Goal: Task Accomplishment & Management: Use online tool/utility

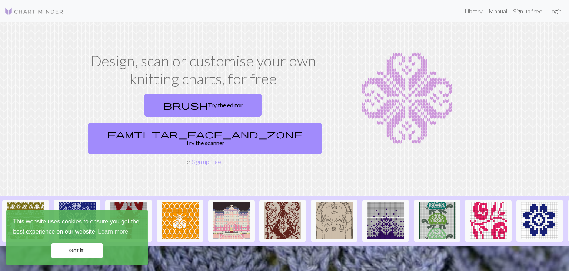
click at [71, 250] on link "Got it!" at bounding box center [77, 250] width 52 height 15
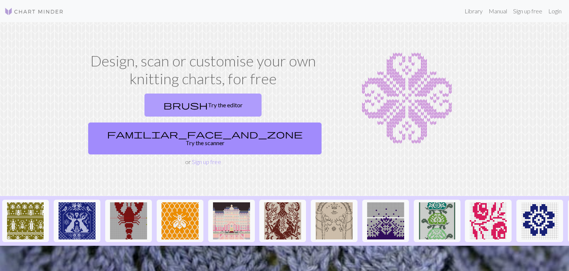
click at [145, 105] on link "brush Try the editor" at bounding box center [203, 104] width 117 height 23
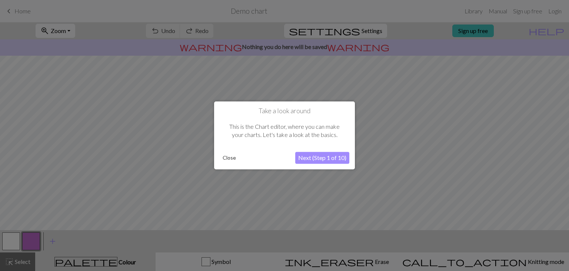
click at [331, 155] on button "Next (Step 1 of 10)" at bounding box center [322, 158] width 54 height 12
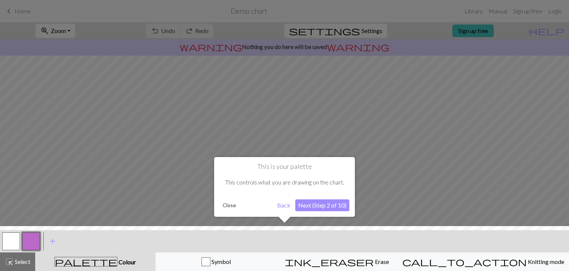
click at [310, 207] on button "Next (Step 2 of 10)" at bounding box center [322, 205] width 54 height 12
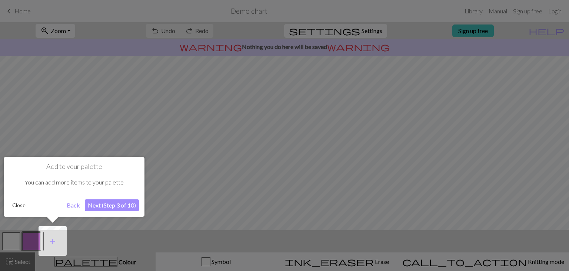
click at [101, 206] on button "Next (Step 3 of 10)" at bounding box center [112, 205] width 54 height 12
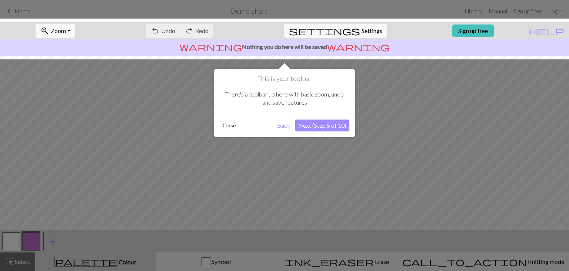
click at [319, 125] on button "Next (Step 5 of 10)" at bounding box center [322, 125] width 54 height 12
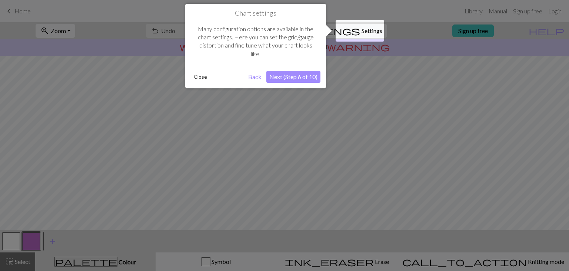
click at [306, 73] on button "Next (Step 6 of 10)" at bounding box center [294, 77] width 54 height 12
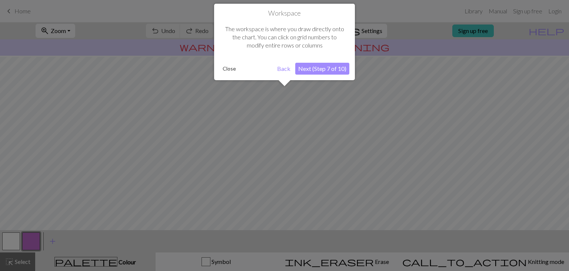
scroll to position [44, 0]
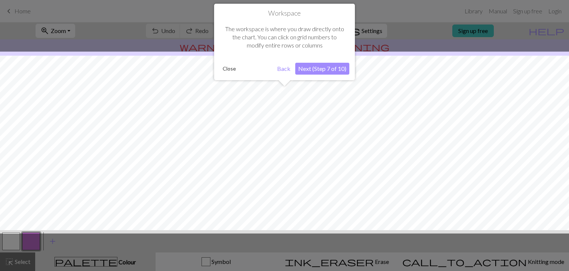
click at [315, 69] on button "Next (Step 7 of 10)" at bounding box center [322, 69] width 54 height 12
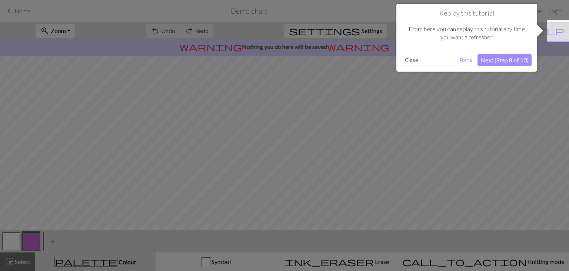
click at [517, 63] on button "Next (Step 8 of 10)" at bounding box center [505, 60] width 54 height 12
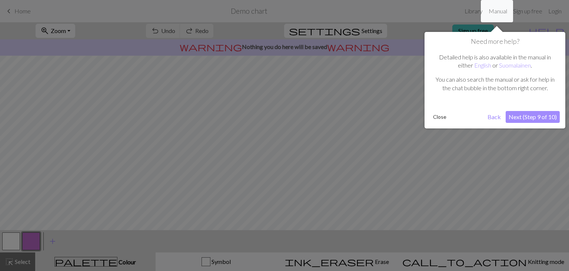
click at [540, 115] on button "Next (Step 9 of 10)" at bounding box center [533, 117] width 54 height 12
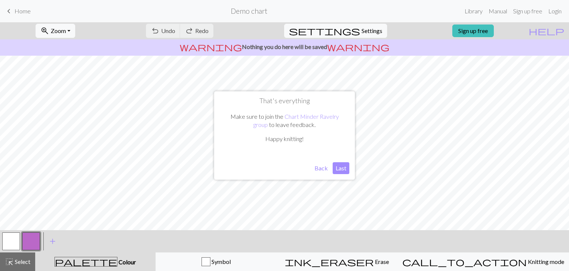
click at [344, 171] on button "Last" at bounding box center [341, 168] width 17 height 12
click at [494, 33] on link "Sign up free" at bounding box center [474, 30] width 42 height 13
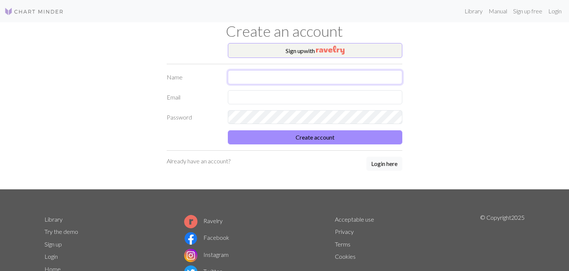
click at [277, 75] on input "text" at bounding box center [315, 77] width 175 height 14
type input "[PERSON_NAME]"
click at [266, 96] on input "text" at bounding box center [315, 97] width 175 height 14
type input "[EMAIL_ADDRESS][PERSON_NAME][DOMAIN_NAME]"
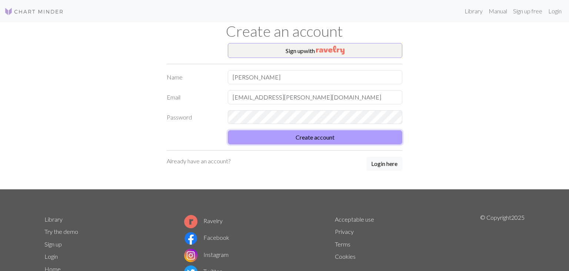
click at [315, 139] on button "Create account" at bounding box center [315, 137] width 175 height 14
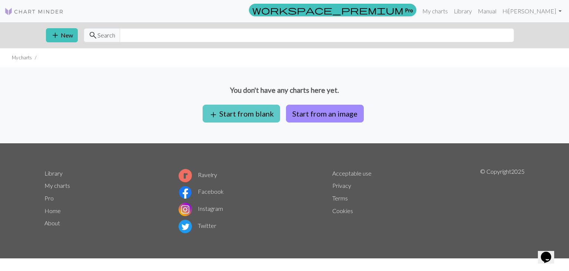
click at [244, 116] on button "add Start from blank" at bounding box center [241, 114] width 77 height 18
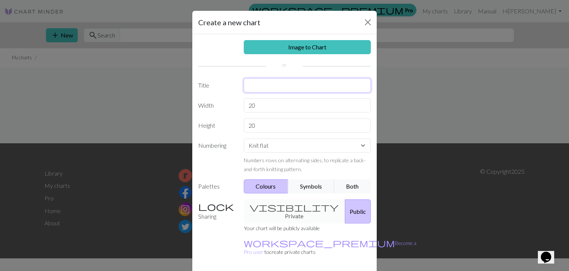
click at [290, 78] on input "text" at bounding box center [308, 85] width 128 height 14
type input "batman pick-up weaving v1"
click at [270, 206] on div "visibility Private Public" at bounding box center [308, 211] width 136 height 24
click at [274, 205] on div "visibility Private Public" at bounding box center [308, 211] width 136 height 24
click at [345, 202] on button "Public" at bounding box center [358, 211] width 26 height 24
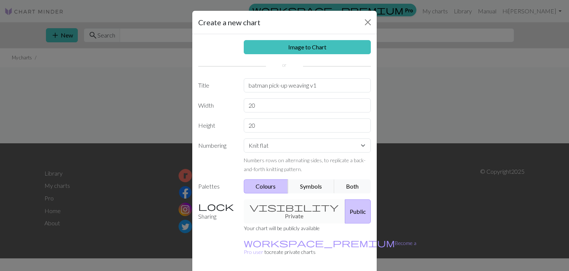
click at [345, 208] on button "Public" at bounding box center [358, 211] width 26 height 24
click at [278, 207] on div "visibility Private Public" at bounding box center [308, 211] width 136 height 24
click at [266, 205] on div "visibility Private Public" at bounding box center [308, 211] width 136 height 24
click at [315, 191] on button "Symbols" at bounding box center [311, 186] width 47 height 14
click at [278, 184] on button "Colours" at bounding box center [266, 186] width 45 height 14
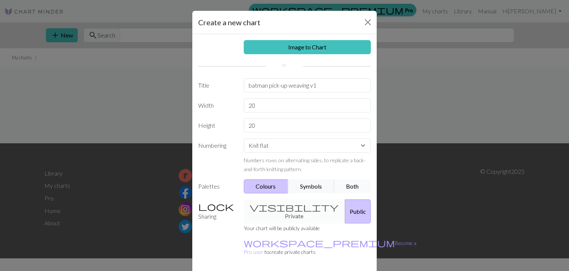
click at [346, 189] on button "Both" at bounding box center [352, 186] width 37 height 14
click at [328, 151] on select "Knit flat Knit in the round Lace knitting Cross stitch" at bounding box center [308, 145] width 128 height 14
select select "crossstitch"
click at [244, 138] on select "Knit flat Knit in the round Lace knitting Cross stitch" at bounding box center [308, 145] width 128 height 14
click at [270, 208] on div "visibility Private Public" at bounding box center [308, 211] width 136 height 24
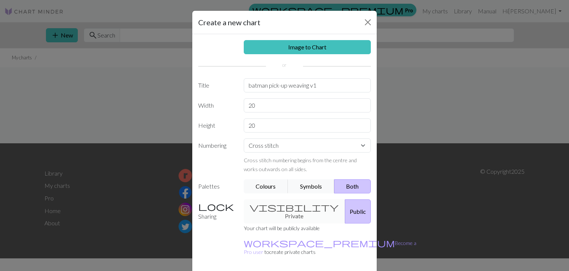
click at [345, 209] on button "Public" at bounding box center [358, 211] width 26 height 24
click at [281, 204] on div "visibility Private Public" at bounding box center [308, 211] width 136 height 24
click at [274, 205] on div "visibility Private Public" at bounding box center [308, 211] width 136 height 24
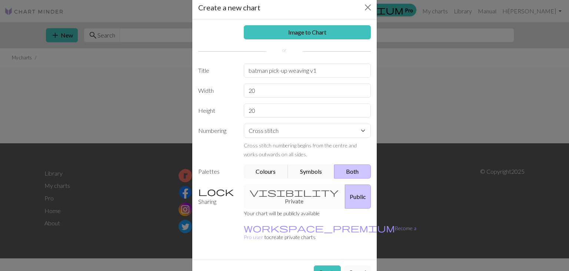
scroll to position [21, 0]
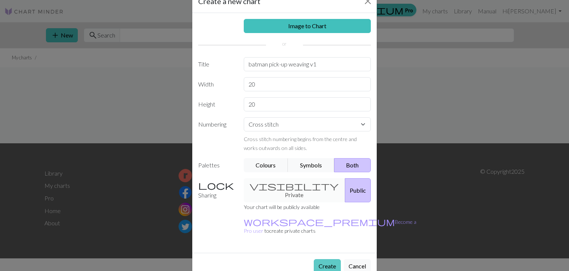
click at [330, 259] on button "Create" at bounding box center [327, 266] width 27 height 14
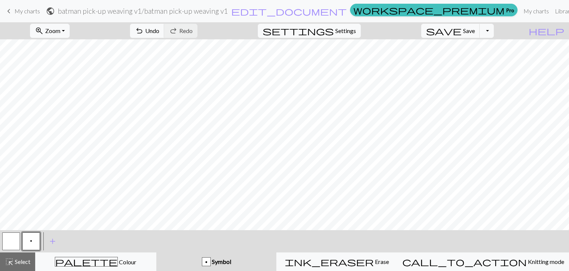
click at [31, 239] on span "p" at bounding box center [31, 241] width 2 height 6
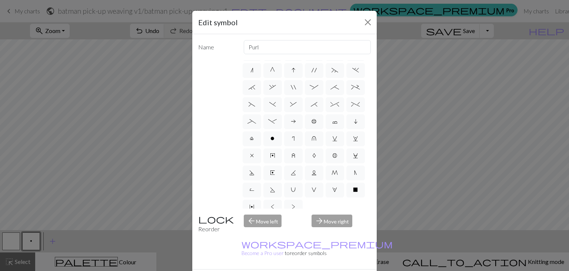
scroll to position [90, 0]
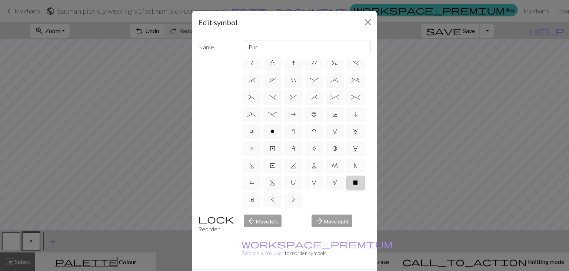
click at [357, 184] on span "X" at bounding box center [355, 182] width 5 height 6
click at [357, 268] on input "X" at bounding box center [355, 270] width 5 height 5
radio input "true"
type input "no stitch"
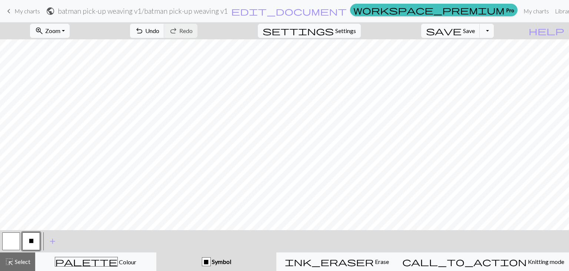
click at [15, 242] on button "button" at bounding box center [11, 241] width 18 height 18
click at [49, 240] on span "add" at bounding box center [52, 241] width 9 height 10
click at [53, 240] on button "button" at bounding box center [51, 241] width 18 height 18
click at [53, 241] on button "button" at bounding box center [51, 241] width 18 height 18
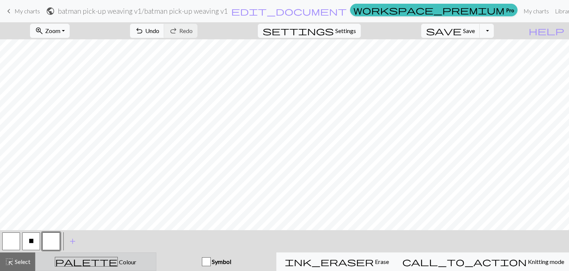
click at [136, 254] on button "palette Colour Colour" at bounding box center [95, 261] width 121 height 19
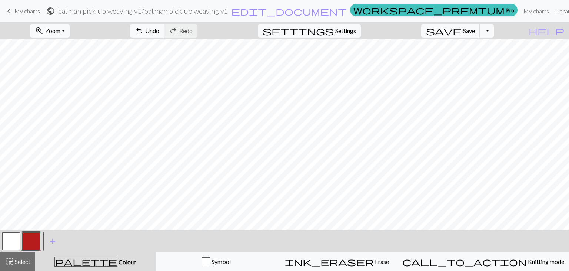
click at [27, 244] on button "button" at bounding box center [31, 241] width 18 height 18
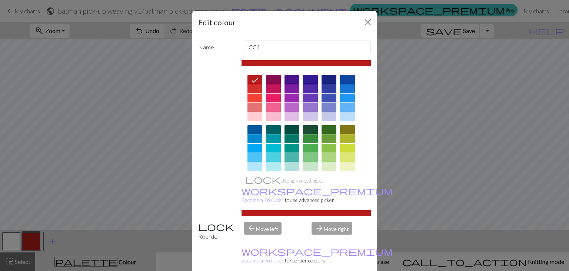
click at [327, 78] on div at bounding box center [329, 79] width 15 height 9
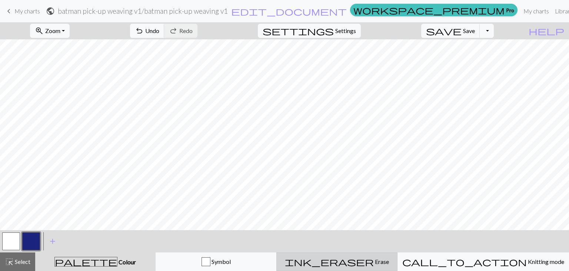
click at [368, 266] on button "ink_eraser Erase Erase" at bounding box center [337, 261] width 121 height 19
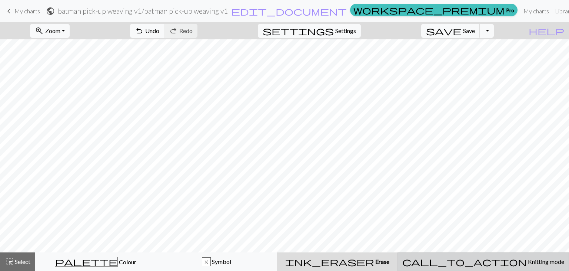
click at [482, 258] on span "call_to_action" at bounding box center [465, 261] width 125 height 10
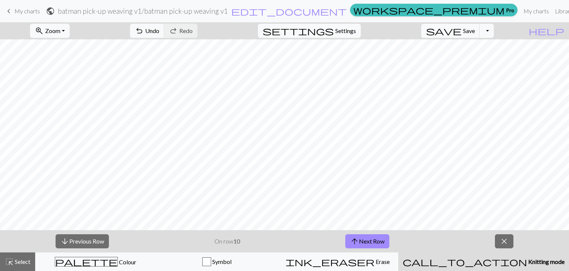
click at [479, 258] on span "call_to_action" at bounding box center [465, 261] width 125 height 10
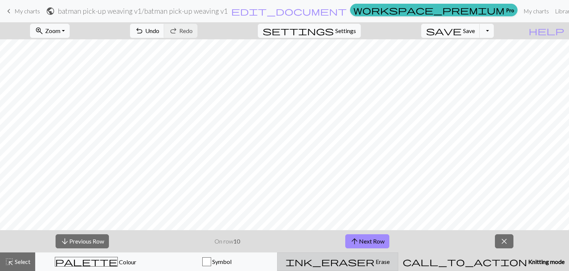
click at [394, 261] on div "ink_eraser Erase Erase" at bounding box center [338, 261] width 112 height 9
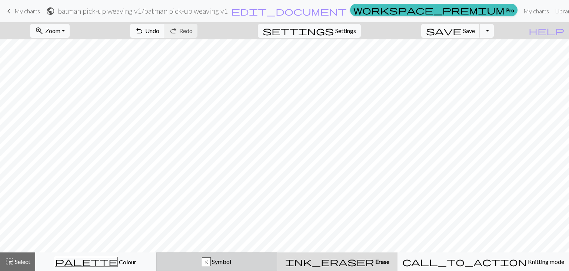
click at [231, 261] on span "Symbol" at bounding box center [221, 261] width 20 height 7
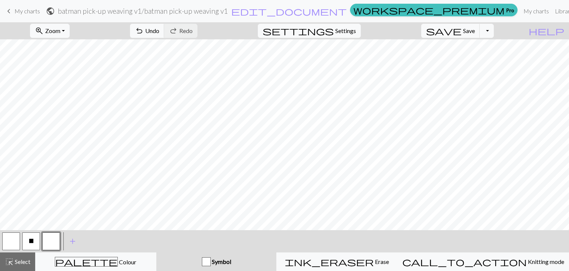
click at [57, 243] on button "button" at bounding box center [51, 241] width 18 height 18
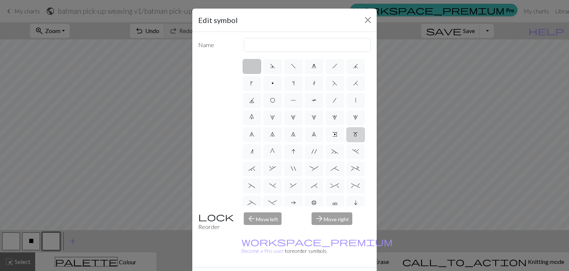
scroll to position [0, 0]
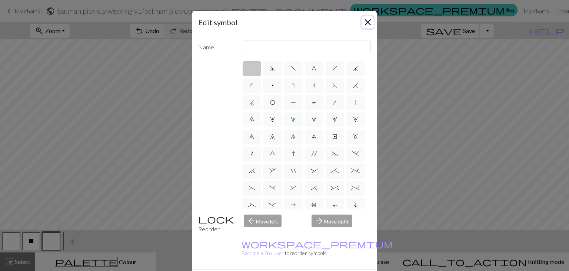
click at [369, 22] on button "Close" at bounding box center [368, 22] width 12 height 12
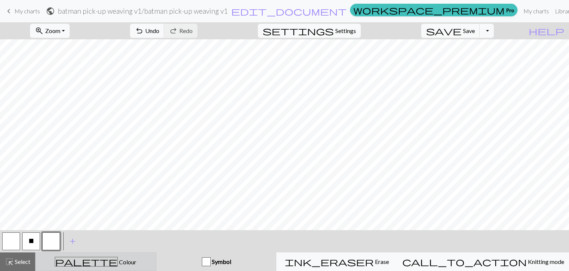
click at [66, 262] on div "palette Colour Colour" at bounding box center [96, 262] width 112 height 10
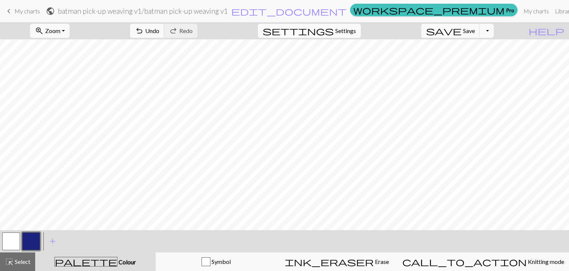
click at [351, 32] on span "Settings" at bounding box center [346, 30] width 21 height 9
select select "aran"
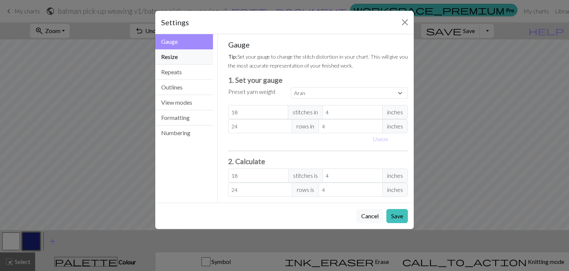
click at [173, 57] on button "Resize" at bounding box center [184, 56] width 58 height 15
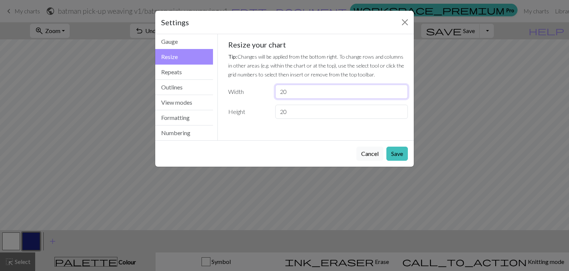
click at [301, 96] on input "20" at bounding box center [341, 92] width 133 height 14
type input "2"
click at [285, 112] on input "20" at bounding box center [341, 112] width 133 height 14
click at [283, 95] on input "40" at bounding box center [341, 92] width 133 height 14
type input "60"
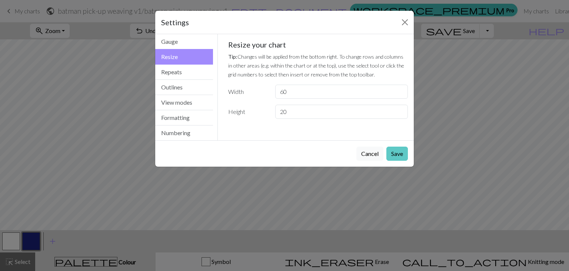
click at [400, 157] on button "Save" at bounding box center [398, 153] width 22 height 14
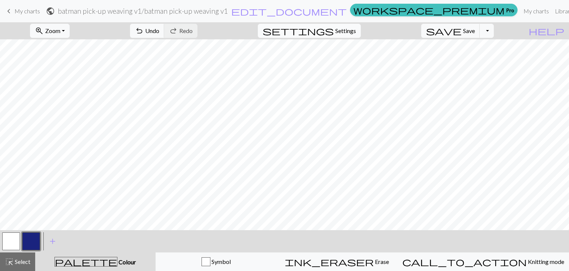
click at [334, 32] on span "settings" at bounding box center [298, 31] width 71 height 10
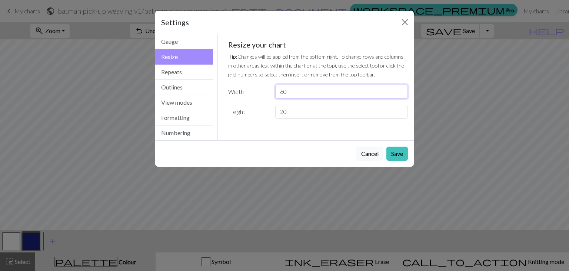
click at [295, 94] on input "60" at bounding box center [341, 92] width 133 height 14
type input "6"
type input "30"
click at [392, 153] on button "Save" at bounding box center [398, 153] width 22 height 14
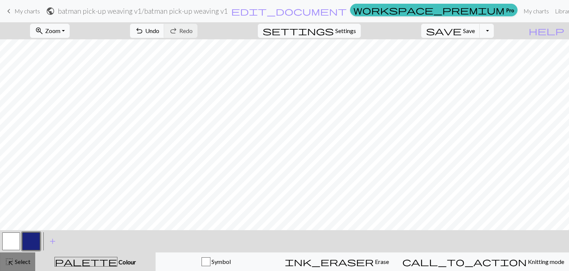
click at [17, 262] on span "Select" at bounding box center [22, 261] width 17 height 7
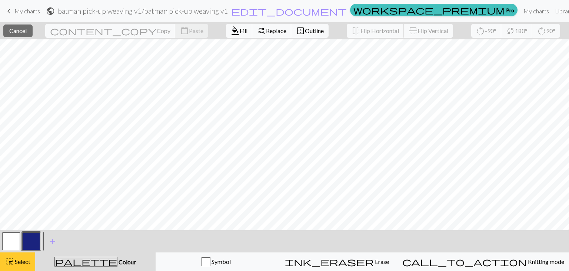
click at [24, 264] on span "Select" at bounding box center [22, 261] width 17 height 7
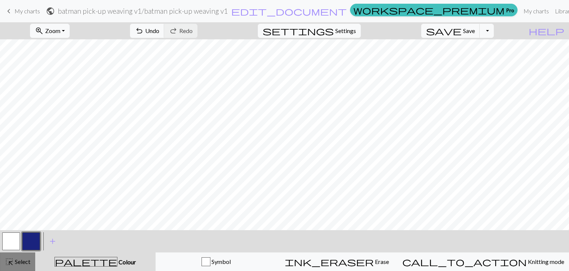
click at [24, 267] on button "highlight_alt Select Select" at bounding box center [17, 261] width 35 height 19
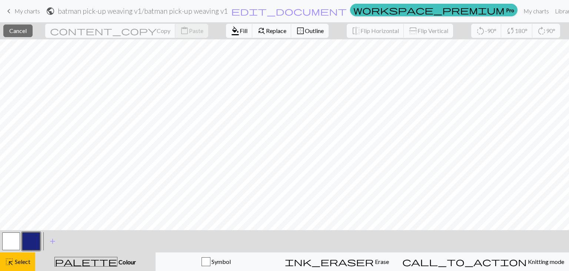
click at [118, 259] on span "Colour" at bounding box center [127, 261] width 19 height 7
click at [88, 264] on span "palette" at bounding box center [86, 261] width 62 height 10
click at [28, 265] on button "highlight_alt Select Select" at bounding box center [17, 261] width 35 height 19
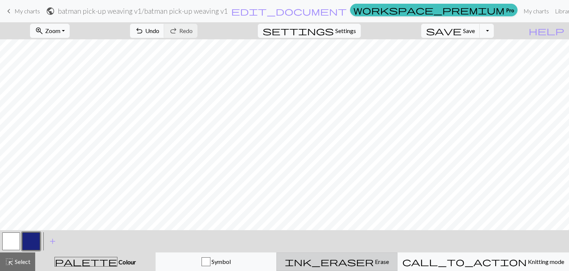
click at [380, 264] on span "Erase" at bounding box center [381, 261] width 15 height 7
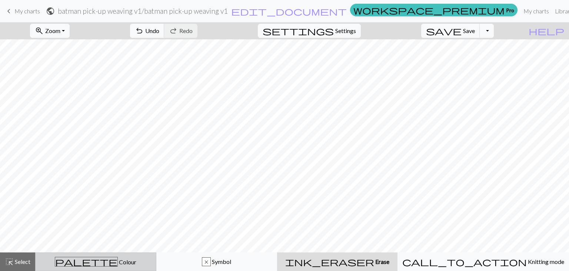
click at [142, 258] on div "palette Colour Colour" at bounding box center [96, 262] width 112 height 10
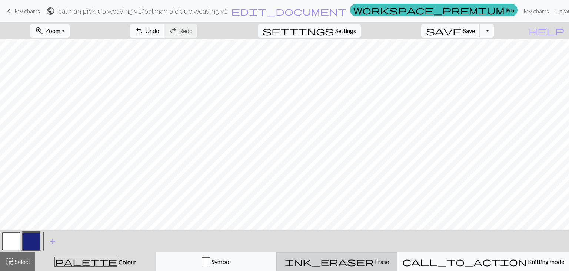
click at [338, 259] on div "ink_eraser Erase Erase" at bounding box center [337, 261] width 112 height 9
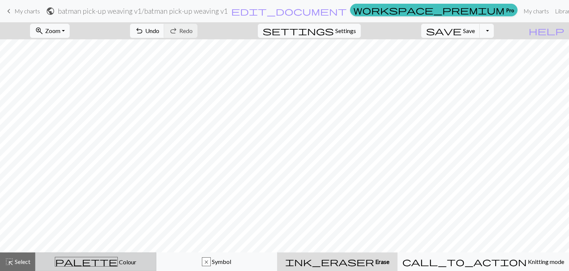
click at [118, 259] on span "Colour" at bounding box center [127, 261] width 19 height 7
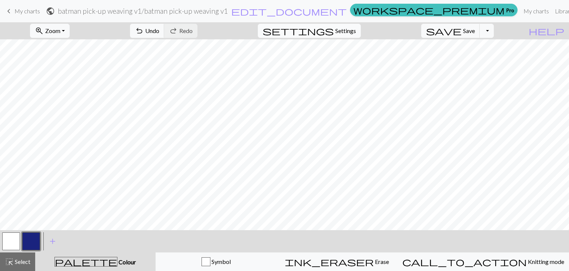
click at [355, 27] on span "Settings" at bounding box center [346, 30] width 21 height 9
select select "aran"
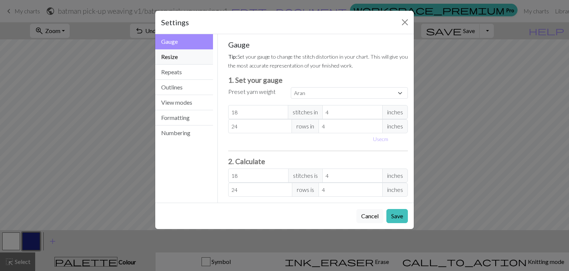
click at [180, 58] on button "Resize" at bounding box center [184, 56] width 58 height 15
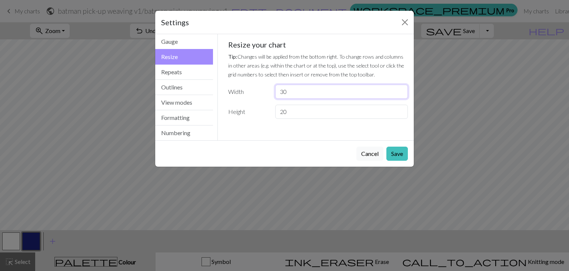
click at [284, 91] on input "30" at bounding box center [341, 92] width 133 height 14
type input "0"
type input "29"
click at [399, 153] on button "Save" at bounding box center [398, 153] width 22 height 14
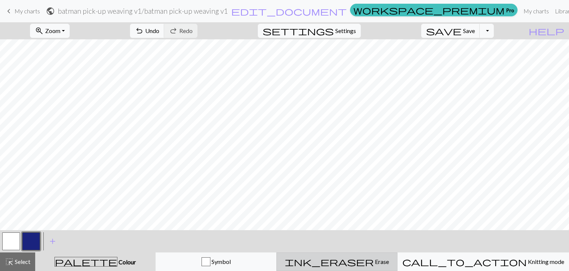
click at [356, 261] on div "ink_eraser Erase Erase" at bounding box center [337, 261] width 112 height 9
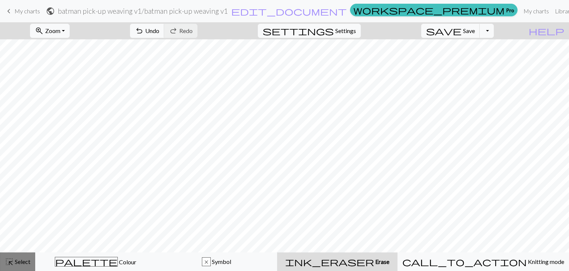
click at [15, 263] on span "Select" at bounding box center [22, 261] width 17 height 7
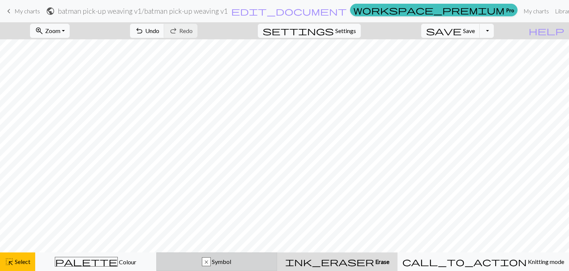
click at [247, 254] on button "x Symbol" at bounding box center [216, 261] width 121 height 19
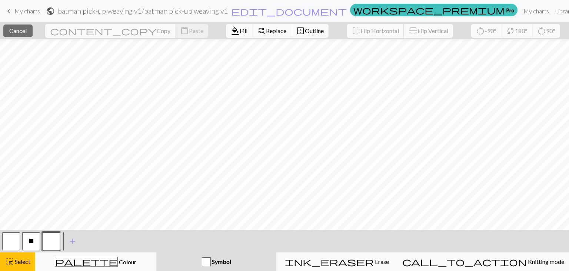
click at [38, 243] on button "X" at bounding box center [31, 241] width 18 height 18
click at [50, 241] on button "button" at bounding box center [51, 241] width 18 height 18
click at [202, 257] on div "Symbol" at bounding box center [217, 261] width 112 height 9
click at [44, 244] on button "button" at bounding box center [51, 241] width 18 height 18
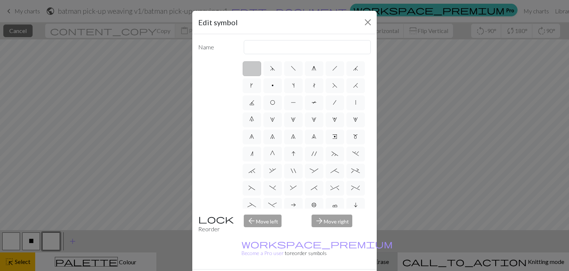
drag, startPoint x: 326, startPoint y: 268, endPoint x: 317, endPoint y: 257, distance: 14.5
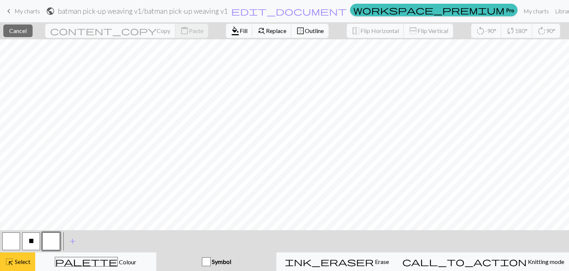
click at [21, 262] on span "Select" at bounding box center [22, 261] width 17 height 7
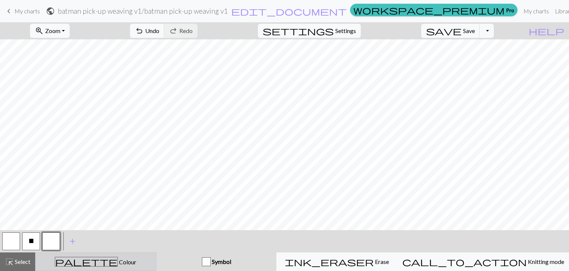
click at [54, 268] on button "palette Colour Colour" at bounding box center [95, 261] width 121 height 19
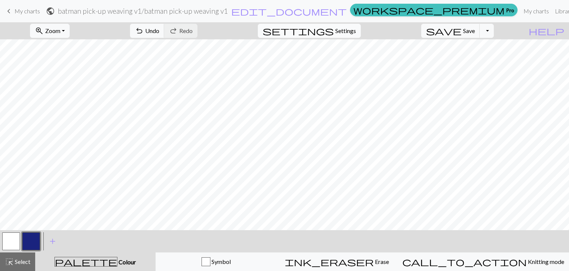
click at [334, 27] on span "settings" at bounding box center [298, 31] width 71 height 10
select select "aran"
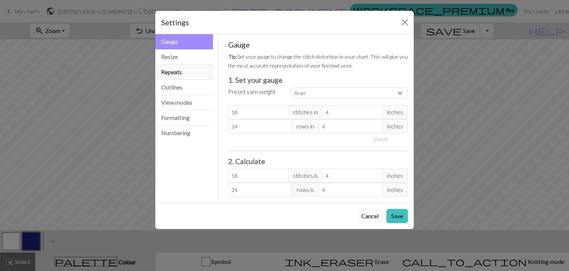
click at [181, 70] on button "Repeats" at bounding box center [184, 72] width 58 height 15
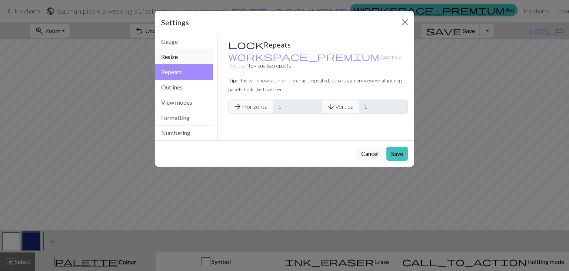
click at [180, 62] on button "Resize" at bounding box center [184, 56] width 58 height 15
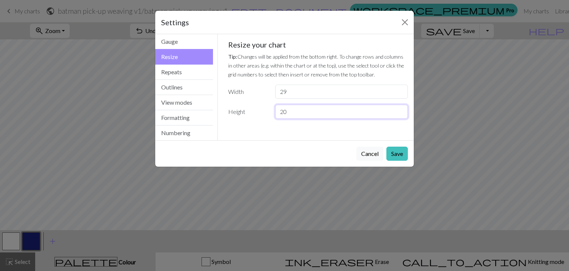
click at [292, 110] on input "20" at bounding box center [341, 112] width 133 height 14
type input "2"
type input "29"
click at [403, 149] on button "Save" at bounding box center [398, 153] width 22 height 14
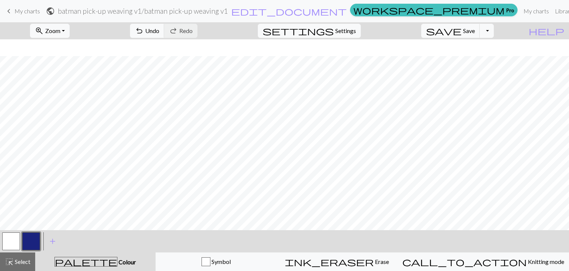
scroll to position [58, 0]
click at [379, 262] on span "Erase" at bounding box center [381, 261] width 15 height 7
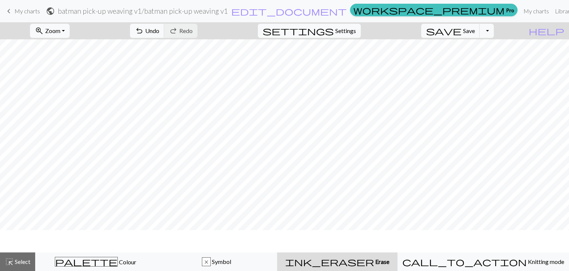
scroll to position [36, 0]
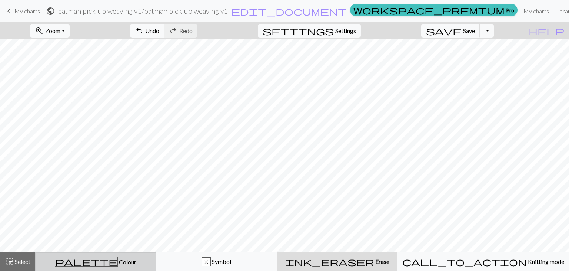
click at [89, 259] on span "palette" at bounding box center [86, 261] width 62 height 10
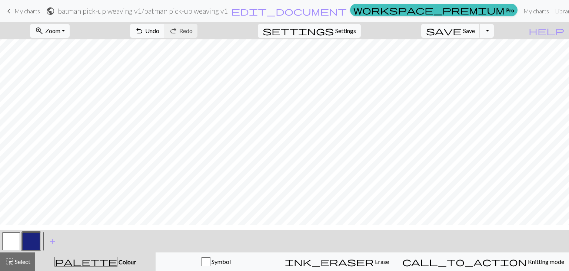
scroll to position [25, 0]
click at [352, 255] on button "ink_eraser Erase Erase" at bounding box center [337, 261] width 121 height 19
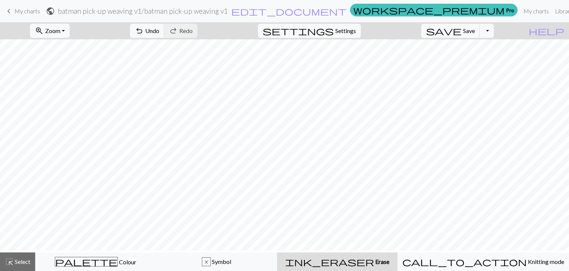
scroll to position [0, 0]
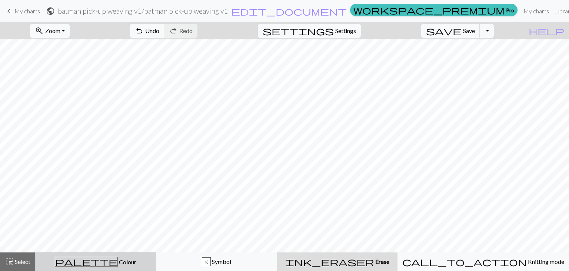
click at [118, 258] on span "Colour" at bounding box center [127, 261] width 19 height 7
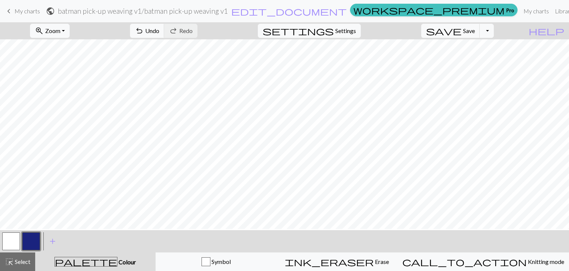
scroll to position [1, 0]
click at [353, 257] on div "ink_eraser Erase Erase" at bounding box center [337, 261] width 112 height 9
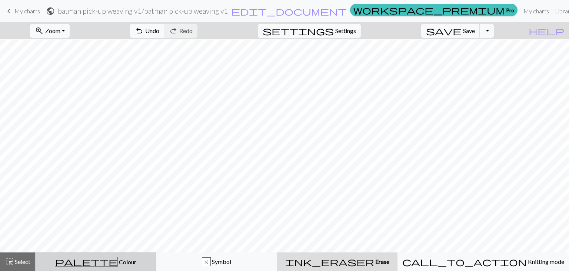
click at [118, 259] on span "Colour" at bounding box center [127, 261] width 19 height 7
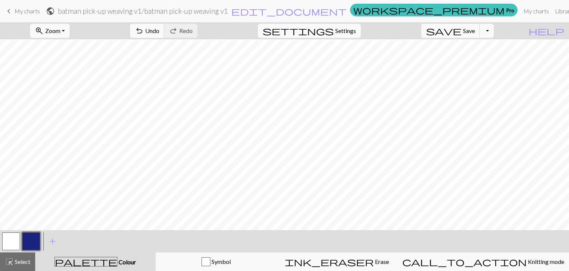
scroll to position [29, 0]
click at [374, 260] on span "Erase" at bounding box center [381, 261] width 15 height 7
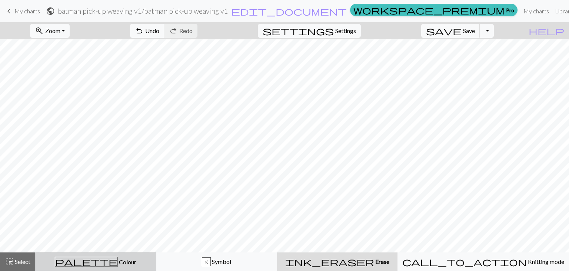
click at [118, 260] on span "Colour" at bounding box center [127, 261] width 19 height 7
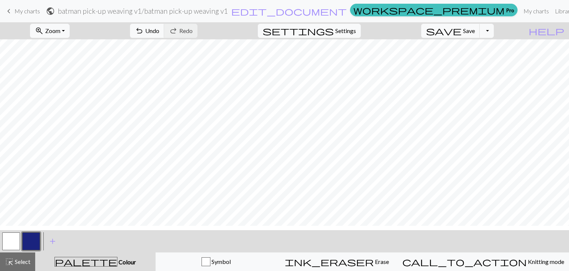
scroll to position [0, 0]
click at [354, 262] on div "ink_eraser Erase Erase" at bounding box center [337, 261] width 112 height 9
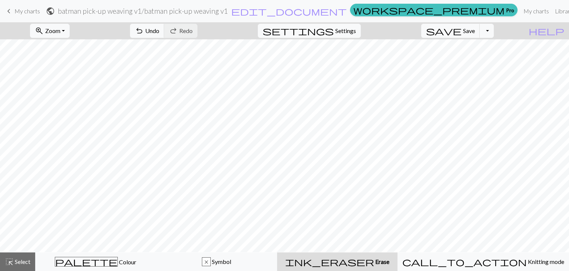
scroll to position [14, 0]
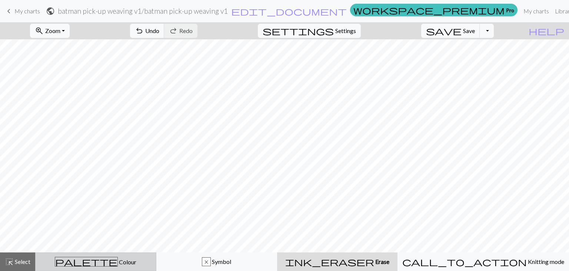
click at [128, 262] on div "palette Colour Colour" at bounding box center [96, 262] width 112 height 10
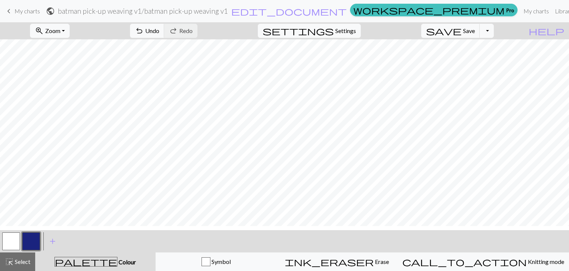
scroll to position [50, 0]
click at [374, 261] on span "Erase" at bounding box center [381, 261] width 15 height 7
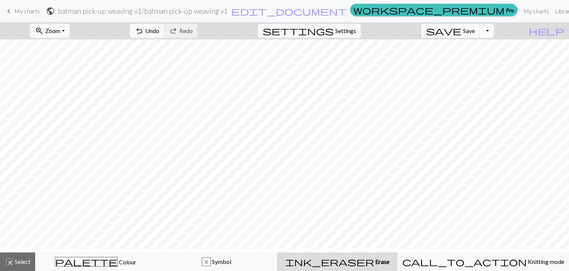
scroll to position [32, 0]
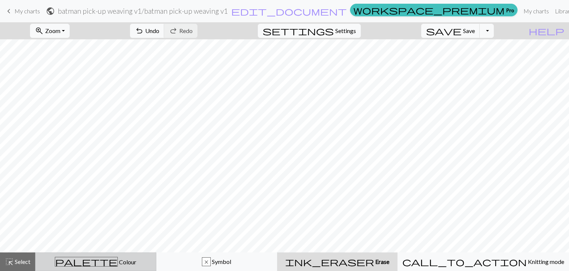
drag, startPoint x: 112, startPoint y: 267, endPoint x: 122, endPoint y: 262, distance: 11.3
click at [113, 267] on button "palette Colour Colour" at bounding box center [95, 261] width 121 height 19
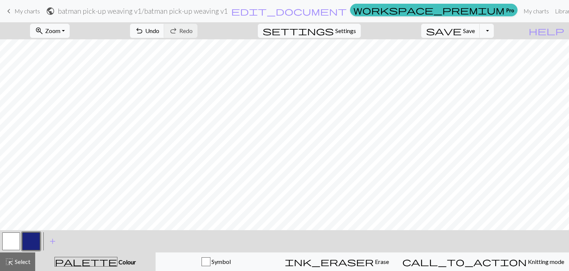
scroll to position [7, 0]
click at [375, 260] on span "Erase" at bounding box center [381, 261] width 15 height 7
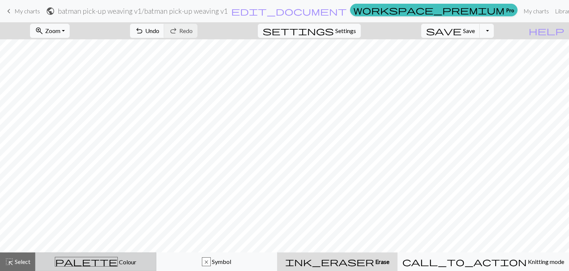
click at [142, 260] on div "palette Colour Colour" at bounding box center [96, 262] width 112 height 10
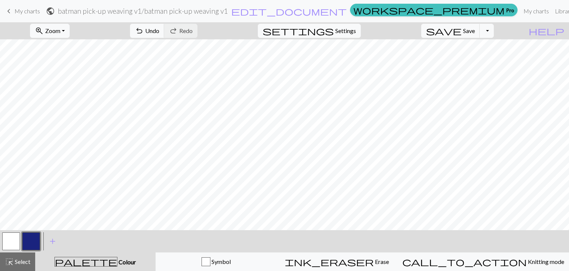
click at [11, 237] on button "button" at bounding box center [11, 241] width 18 height 18
click at [30, 242] on button "button" at bounding box center [31, 241] width 18 height 18
click at [11, 235] on button "button" at bounding box center [11, 241] width 18 height 18
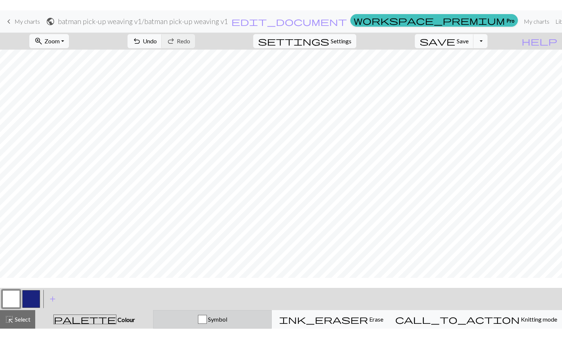
scroll to position [0, 0]
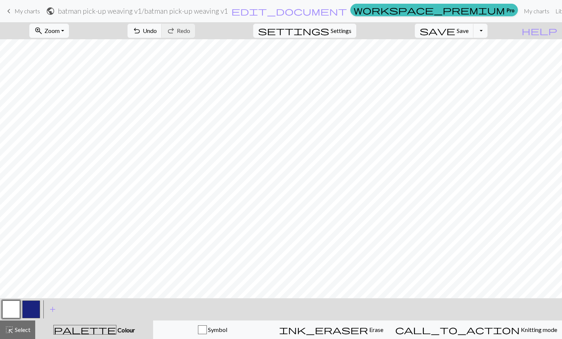
click at [29, 270] on button "button" at bounding box center [31, 310] width 18 height 18
click at [9, 270] on button "button" at bounding box center [11, 310] width 18 height 18
click at [38, 270] on button "button" at bounding box center [31, 310] width 18 height 18
drag, startPoint x: 16, startPoint y: 311, endPoint x: 46, endPoint y: 298, distance: 33.4
click at [16, 270] on button "button" at bounding box center [11, 310] width 18 height 18
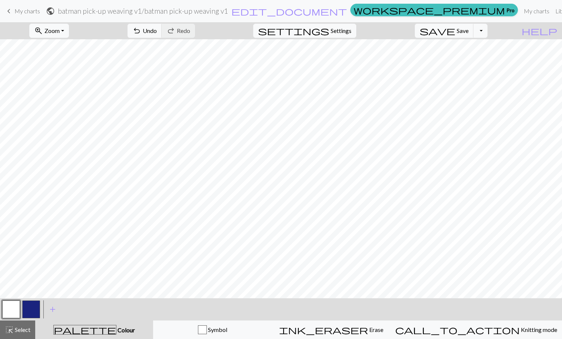
click at [33, 270] on button "button" at bounding box center [31, 310] width 18 height 18
drag, startPoint x: 9, startPoint y: 309, endPoint x: 16, endPoint y: 299, distance: 12.2
click at [9, 270] on button "button" at bounding box center [11, 310] width 18 height 18
click at [26, 270] on button "button" at bounding box center [31, 310] width 18 height 18
click at [16, 270] on button "button" at bounding box center [11, 310] width 18 height 18
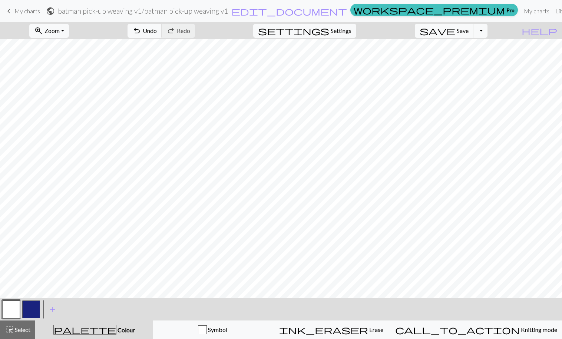
click at [36, 270] on button "button" at bounding box center [31, 310] width 18 height 18
click at [7, 270] on button "button" at bounding box center [11, 310] width 18 height 18
click at [32, 270] on button "button" at bounding box center [31, 310] width 18 height 18
click at [6, 270] on button "button" at bounding box center [11, 310] width 18 height 18
drag, startPoint x: 32, startPoint y: 309, endPoint x: 40, endPoint y: 298, distance: 13.4
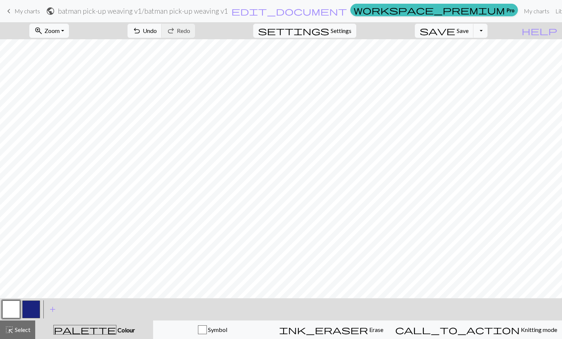
click at [32, 270] on button "button" at bounding box center [31, 310] width 18 height 18
click at [13, 270] on button "button" at bounding box center [11, 310] width 18 height 18
click at [35, 270] on button "button" at bounding box center [31, 310] width 18 height 18
click at [14, 270] on button "button" at bounding box center [11, 310] width 18 height 18
click at [29, 270] on button "button" at bounding box center [31, 310] width 18 height 18
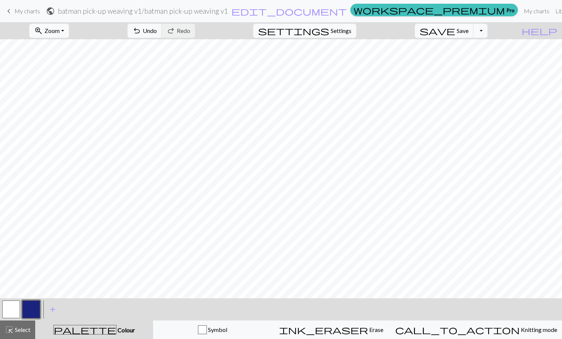
click at [10, 270] on button "button" at bounding box center [11, 310] width 18 height 18
